Goal: Information Seeking & Learning: Learn about a topic

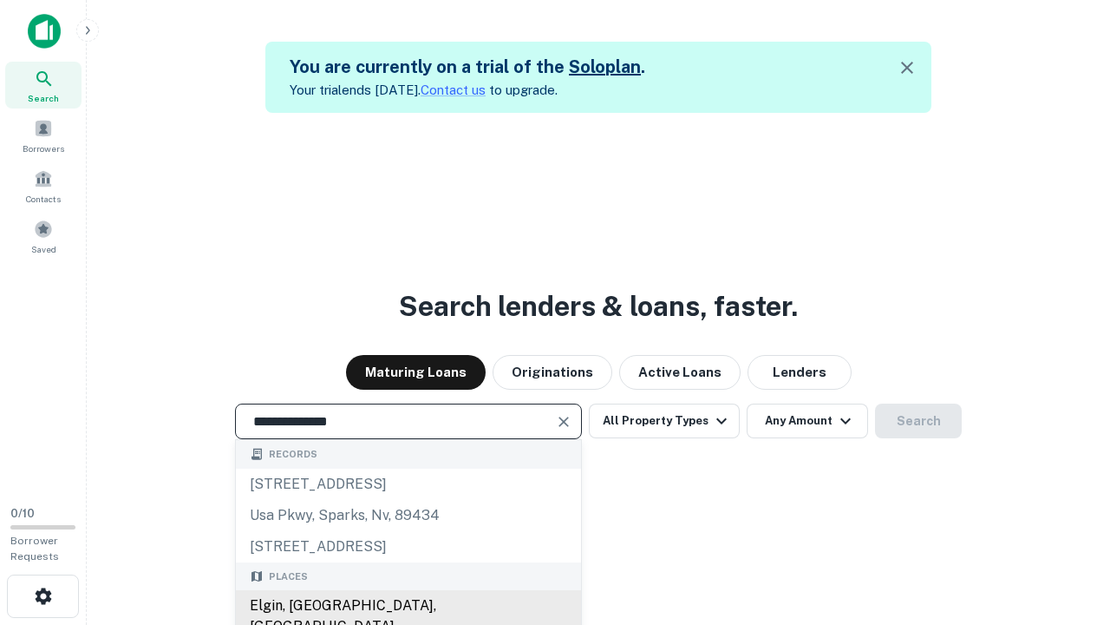
click at [408, 605] on div "Elgin, [GEOGRAPHIC_DATA], [GEOGRAPHIC_DATA]" at bounding box center [408, 616] width 345 height 52
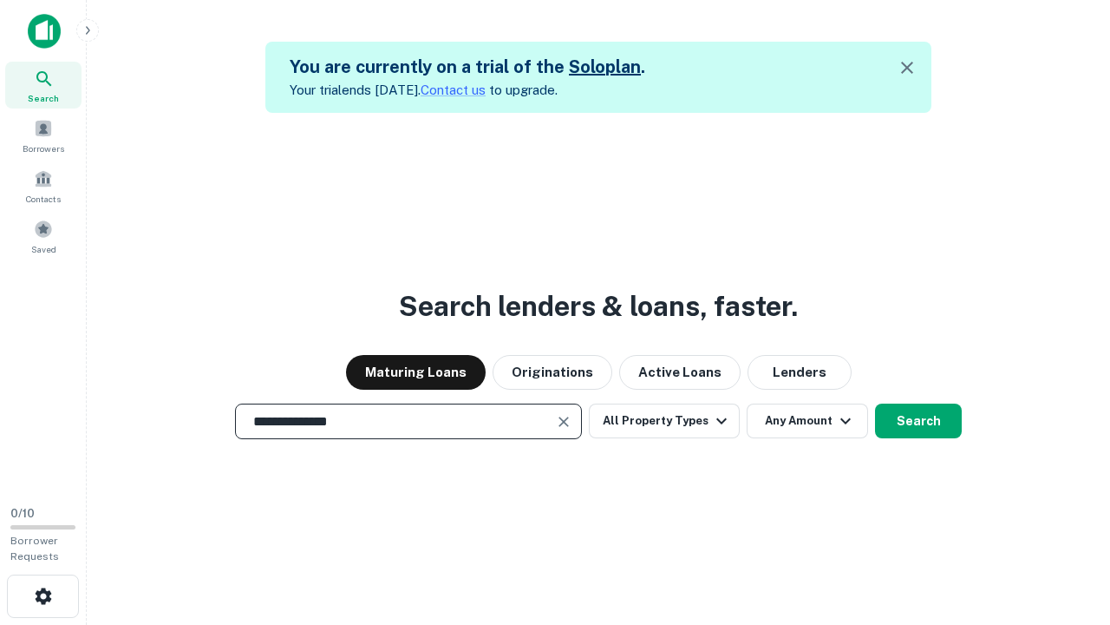
scroll to position [28, 0]
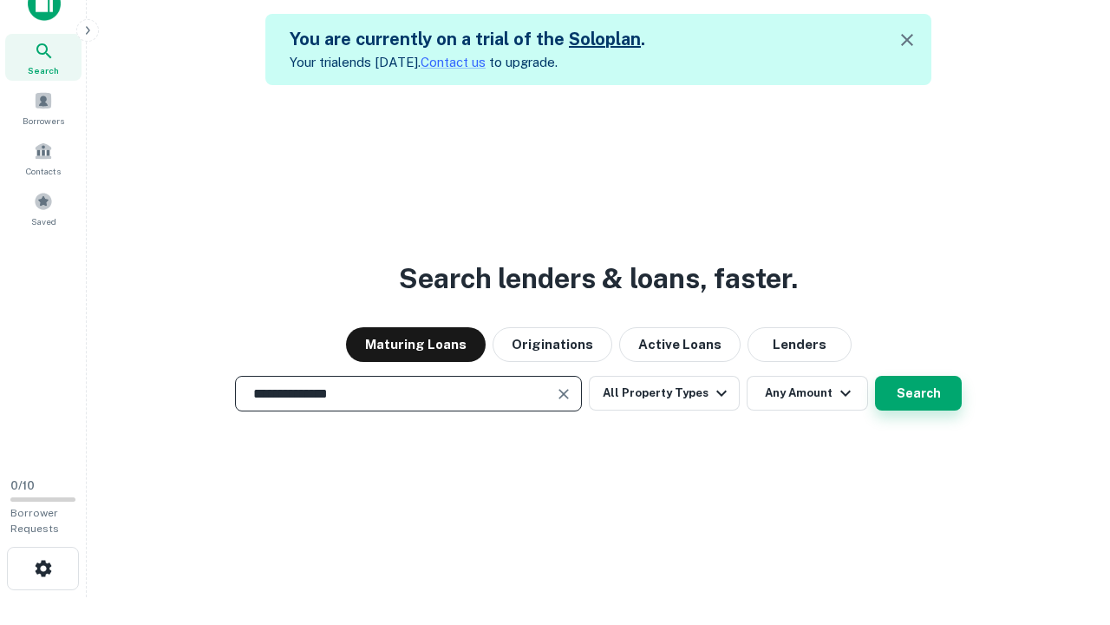
type input "**********"
click at [875, 376] on button "Search" at bounding box center [918, 393] width 87 height 35
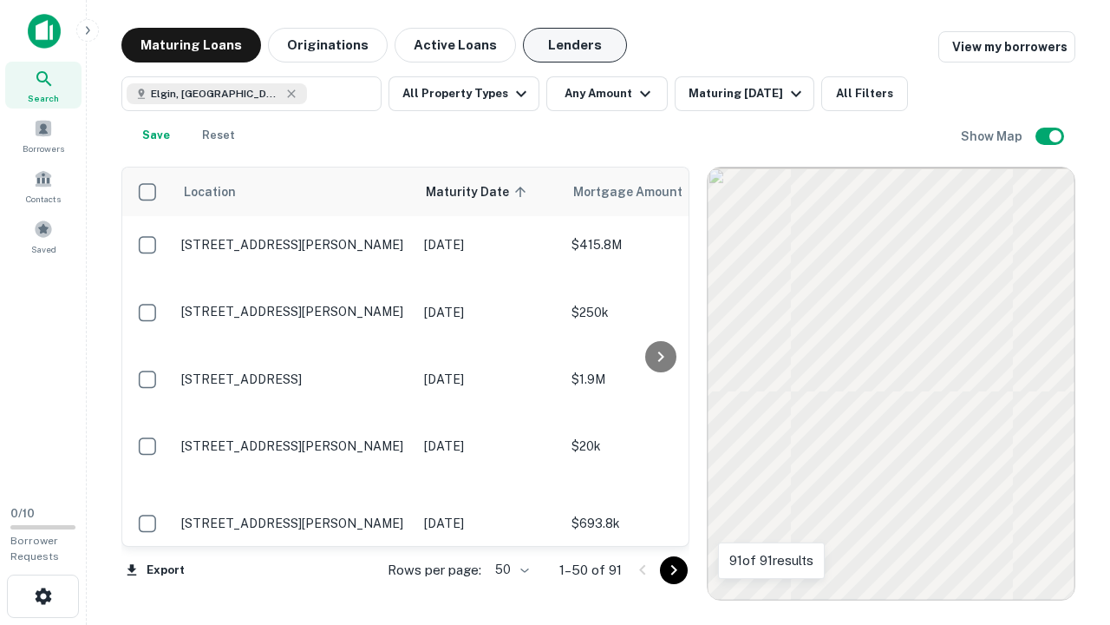
click at [575, 45] on button "Lenders" at bounding box center [575, 45] width 104 height 35
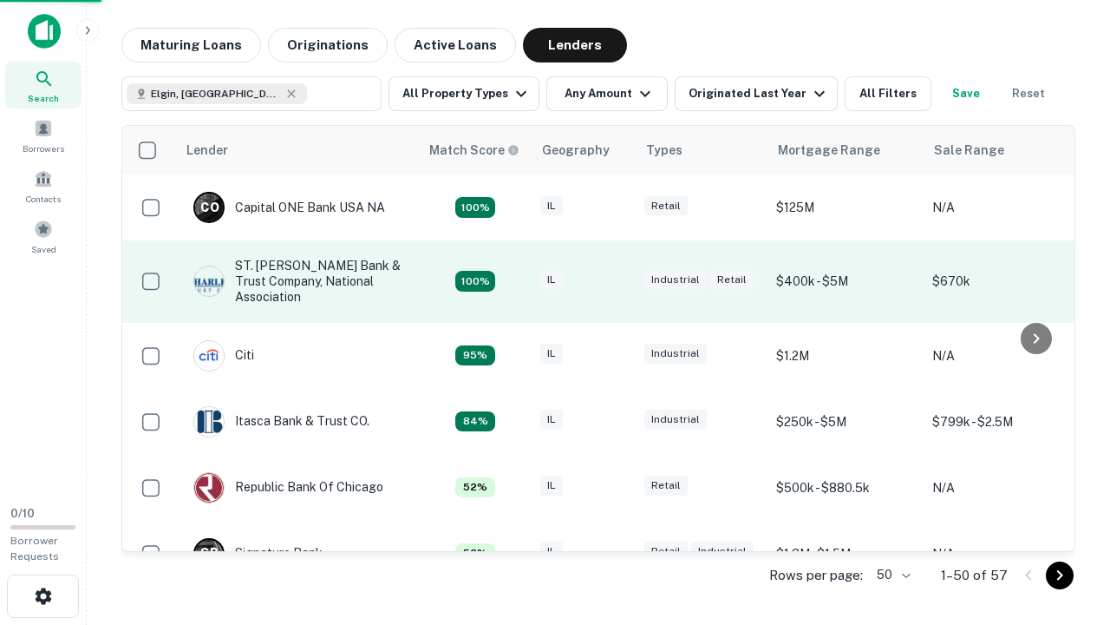
click at [616, 281] on div "IL" at bounding box center [583, 281] width 87 height 23
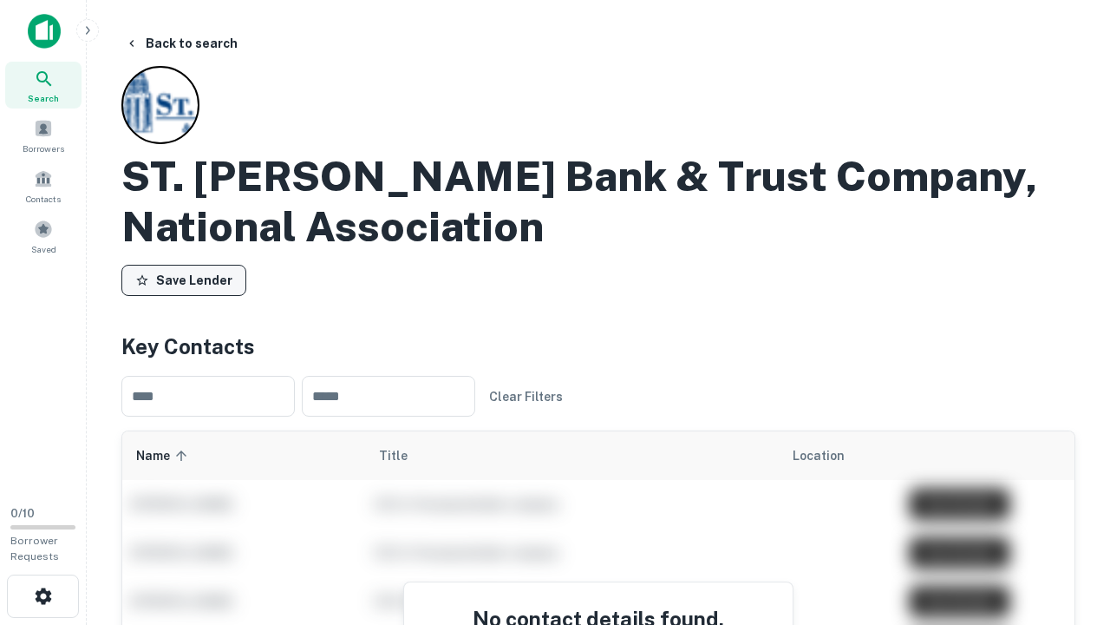
click at [184, 280] on button "Save Lender" at bounding box center [183, 280] width 125 height 31
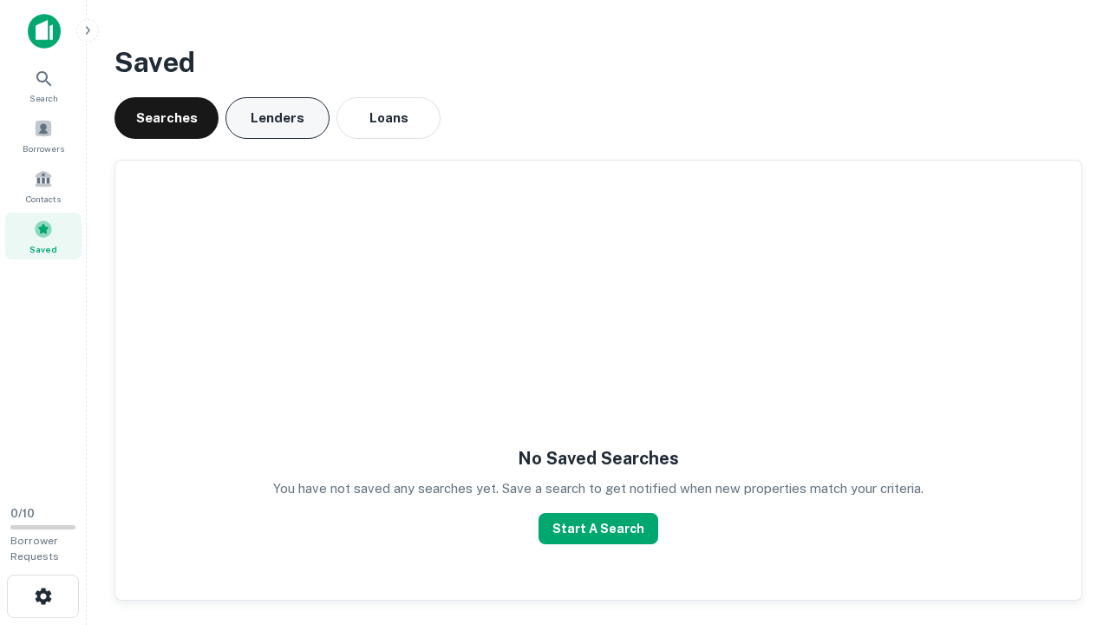
click at [278, 118] on button "Lenders" at bounding box center [278, 118] width 104 height 42
